Goal: Understand process/instructions: Learn how to perform a task or action

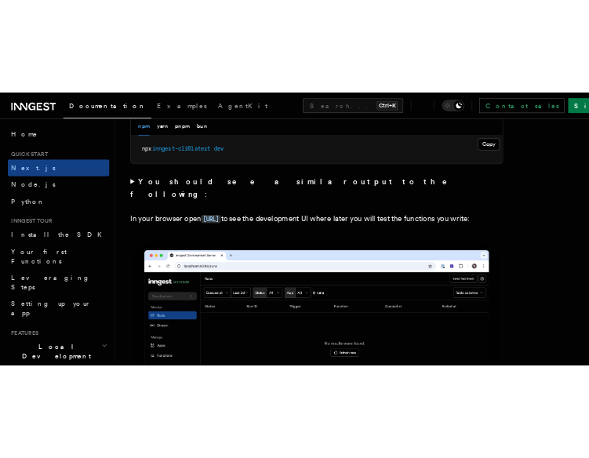
scroll to position [1238, 0]
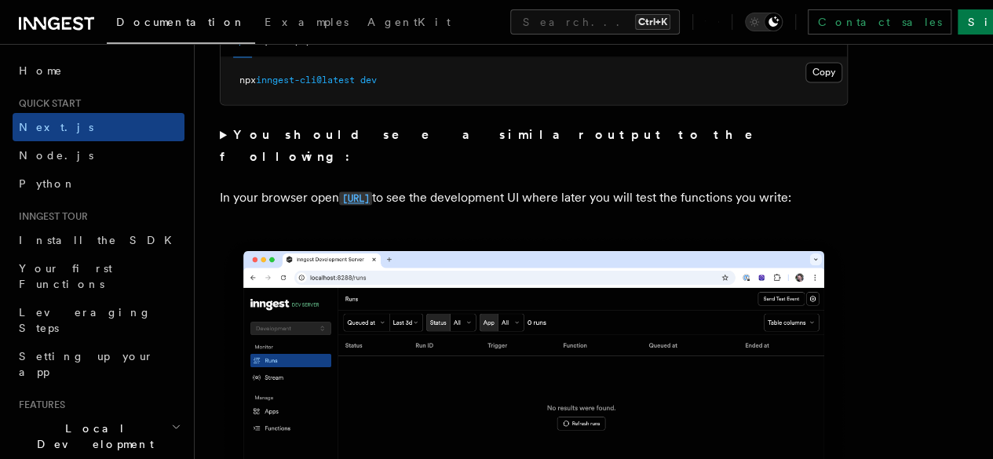
click at [372, 192] on code "[URL]" at bounding box center [355, 198] width 33 height 13
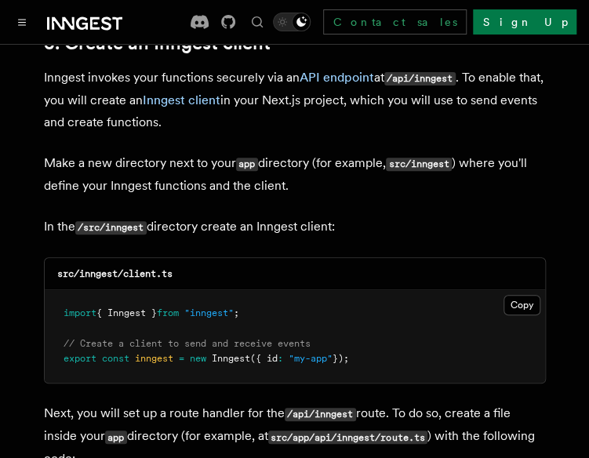
scroll to position [1889, 0]
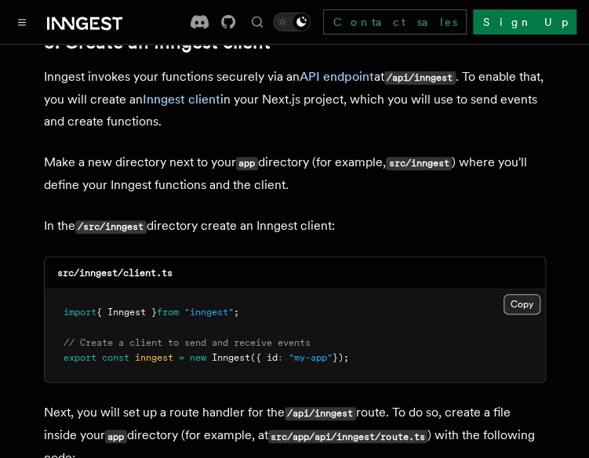
click at [523, 294] on button "Copy Copied" at bounding box center [522, 304] width 37 height 20
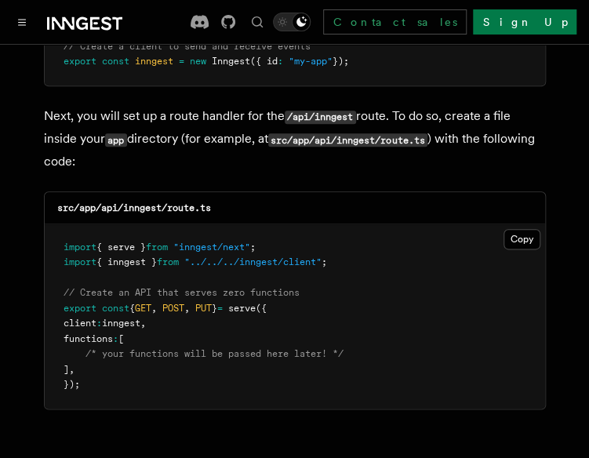
scroll to position [2192, 0]
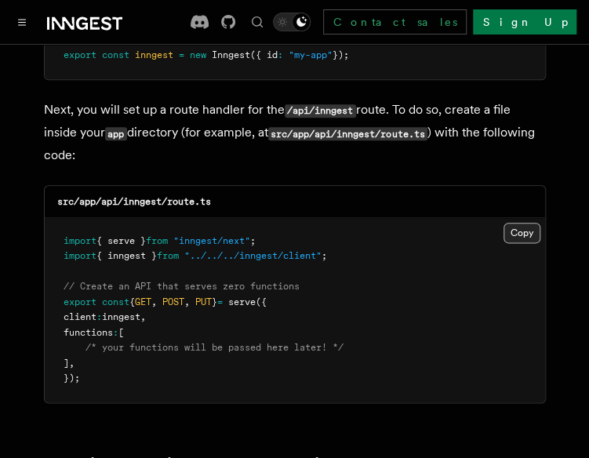
click at [510, 223] on button "Copy Copied" at bounding box center [522, 233] width 37 height 20
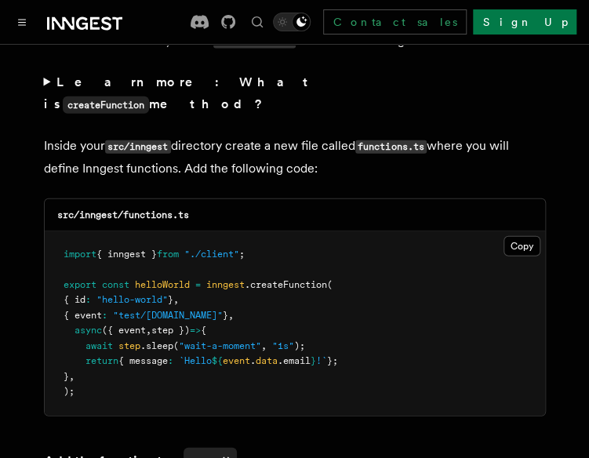
scroll to position [2783, 0]
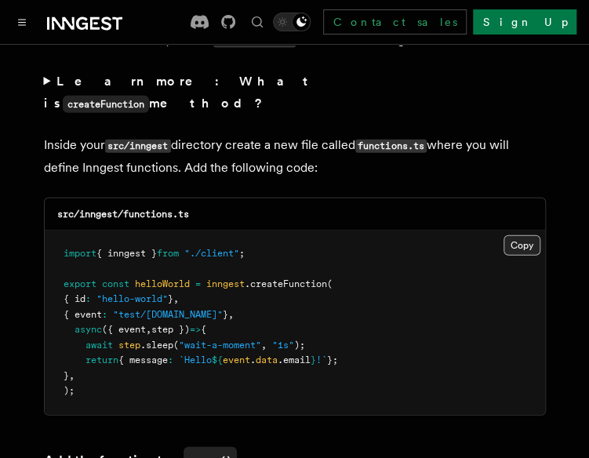
click at [517, 235] on button "Copy Copied" at bounding box center [522, 245] width 37 height 20
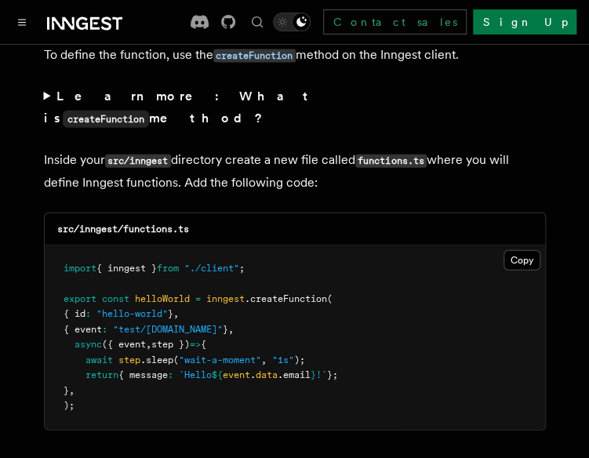
scroll to position [2769, 0]
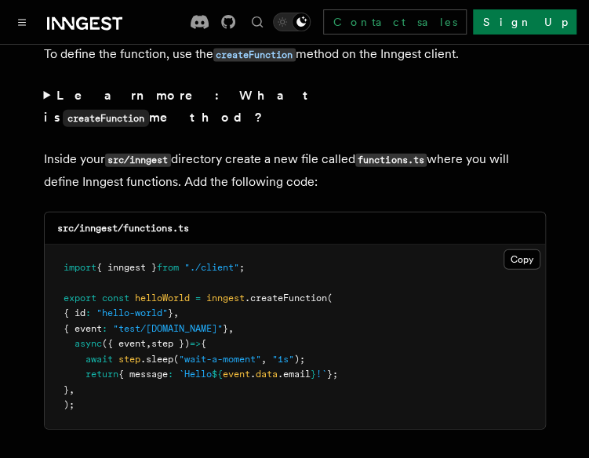
click at [328, 245] on pre "import { inngest } from "./client" ; export const helloWorld = inngest .createF…" at bounding box center [295, 337] width 501 height 184
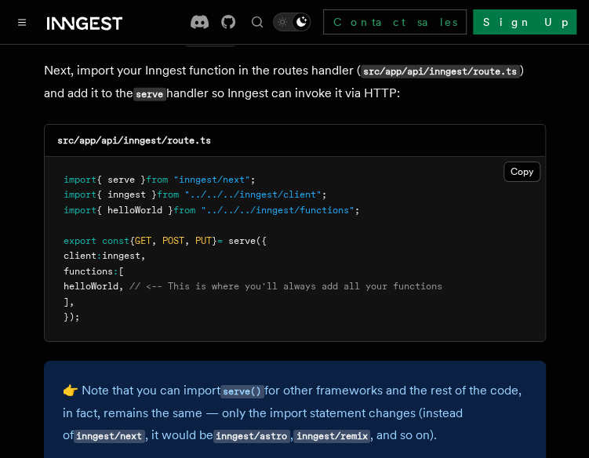
scroll to position [3217, 0]
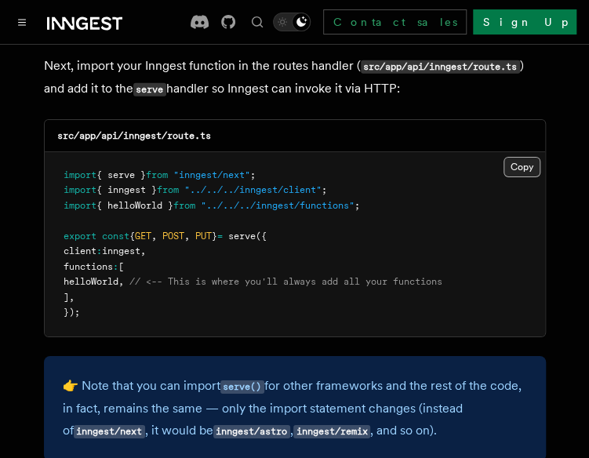
click at [515, 157] on button "Copy Copied" at bounding box center [522, 167] width 37 height 20
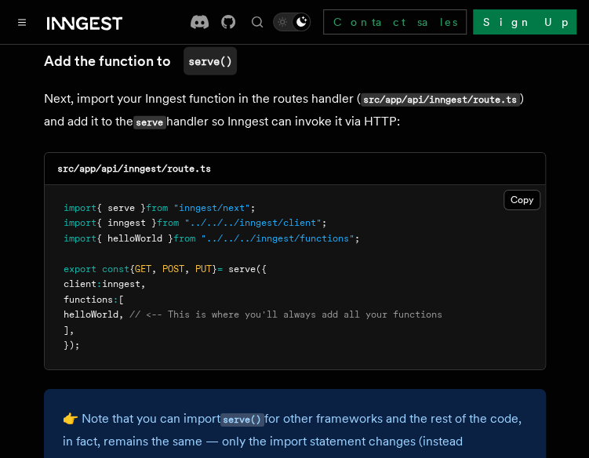
scroll to position [3185, 0]
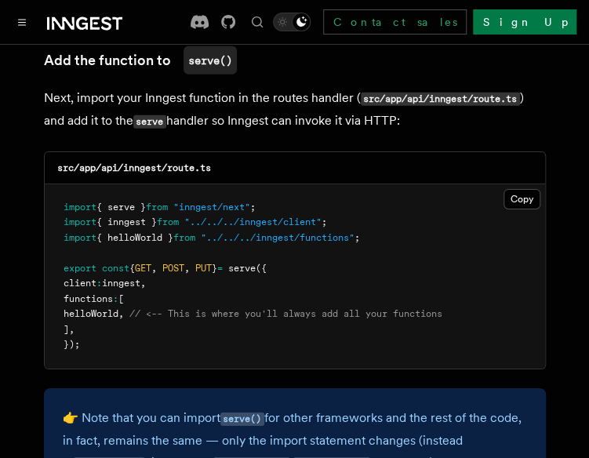
click at [210, 308] on span "// <-- This is where you'll always add all your functions" at bounding box center [286, 313] width 313 height 11
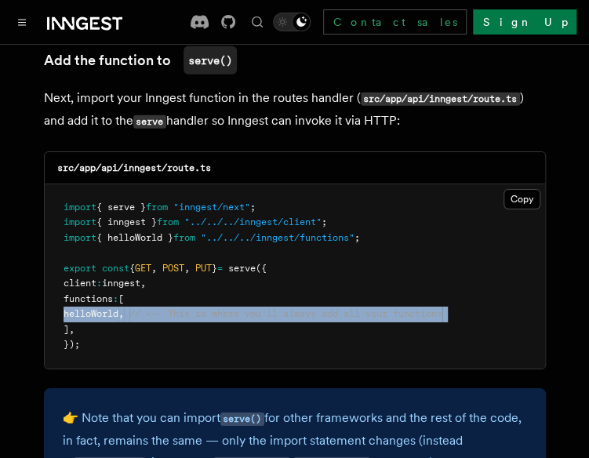
click at [210, 308] on span "// <-- This is where you'll always add all your functions" at bounding box center [286, 313] width 313 height 11
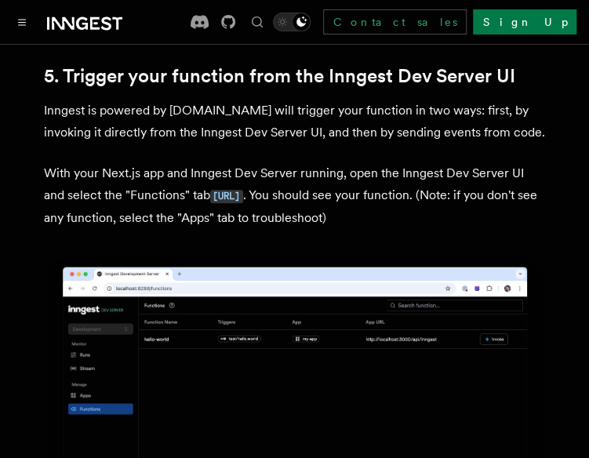
scroll to position [3692, 0]
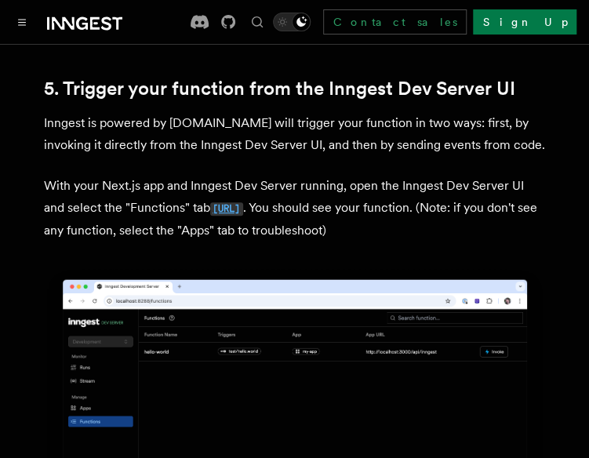
click at [243, 203] on code "[URL]" at bounding box center [226, 209] width 33 height 13
